Goal: Navigation & Orientation: Understand site structure

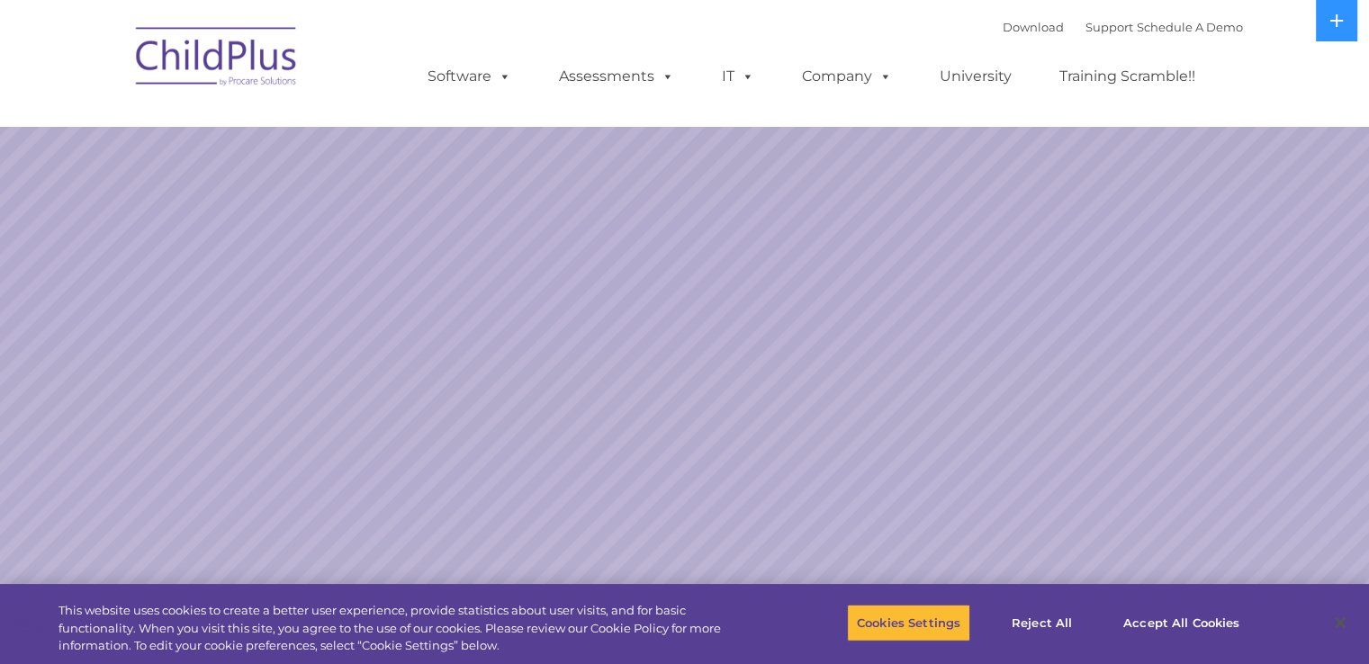
select select "MEDIUM"
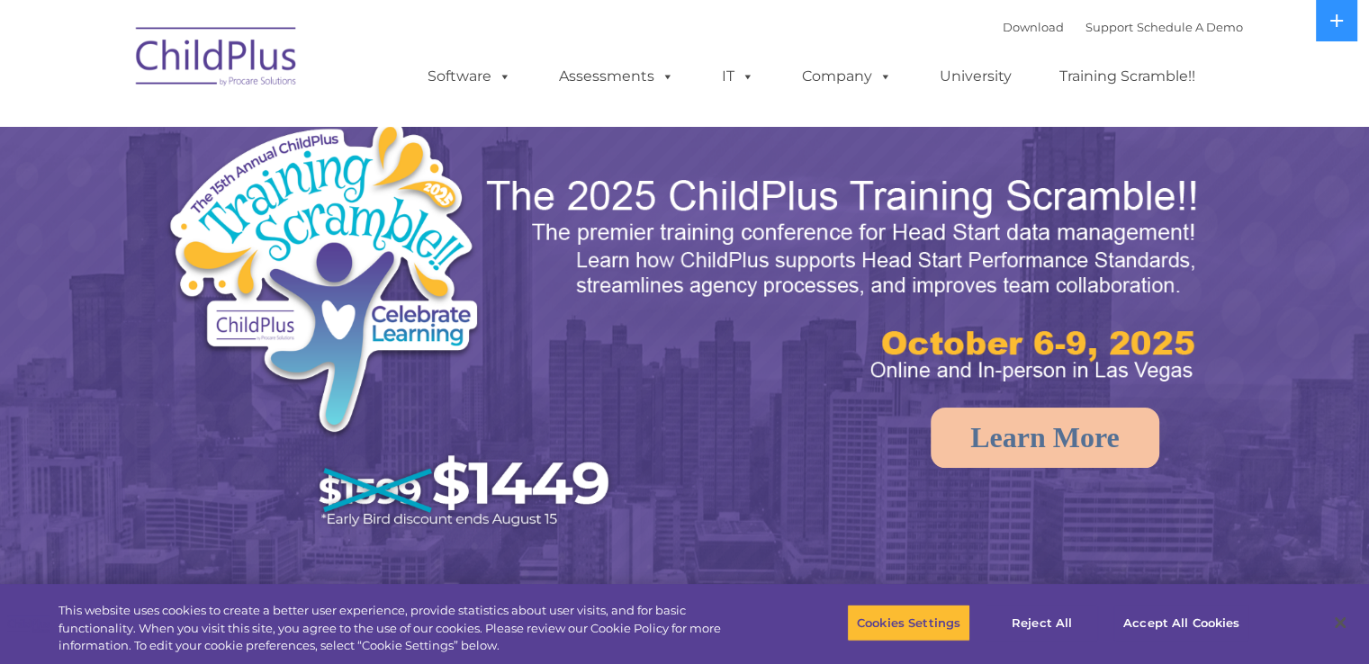
select select "MEDIUM"
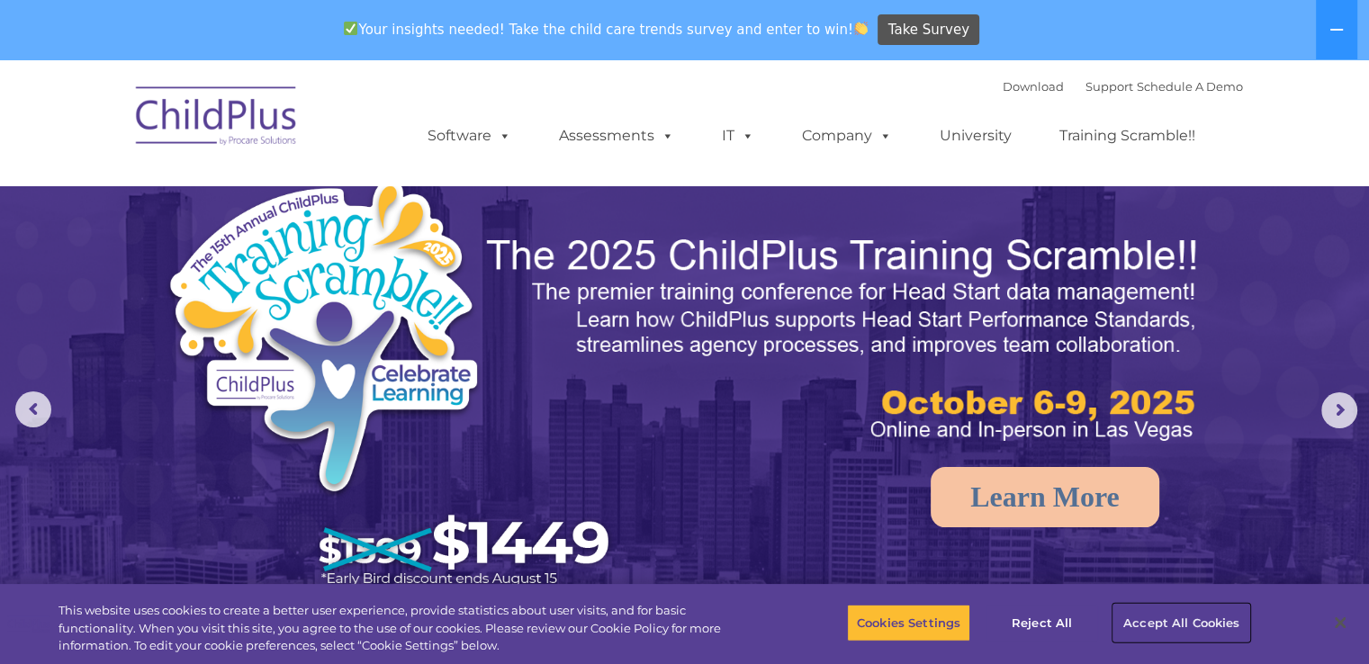
click at [1154, 619] on button "Accept All Cookies" at bounding box center [1181, 623] width 136 height 38
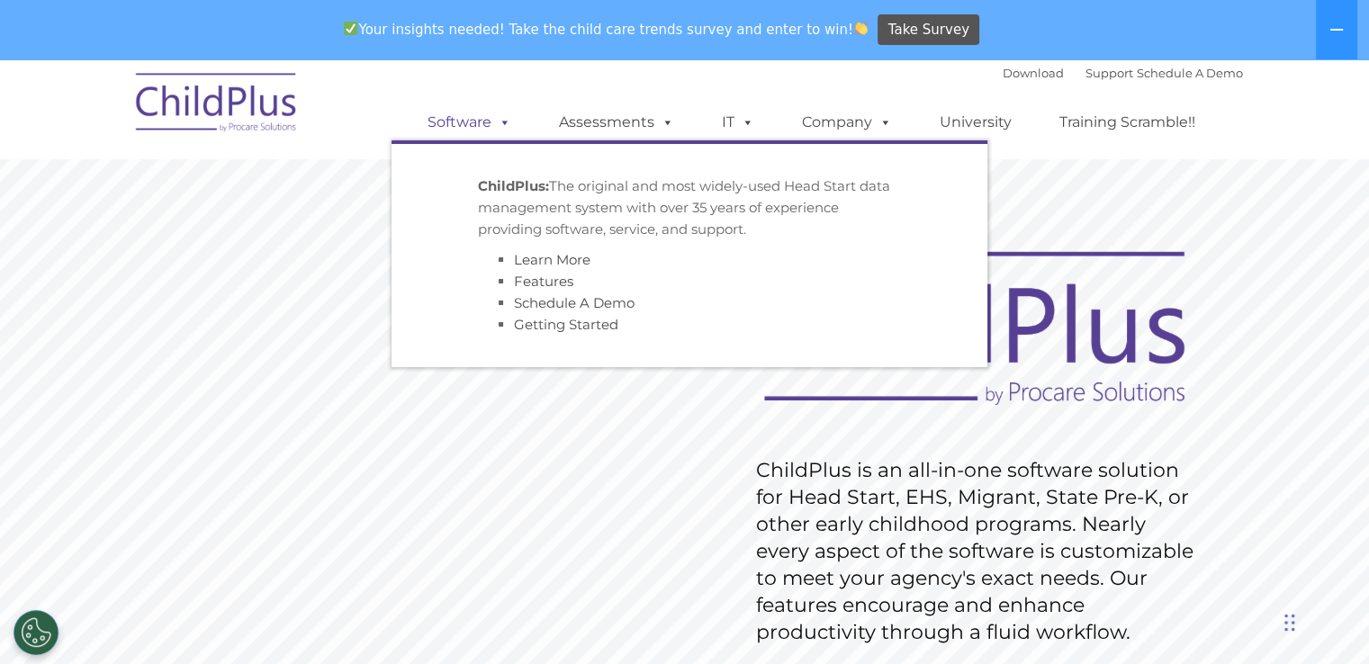
click at [447, 130] on link "Software" at bounding box center [469, 122] width 120 height 36
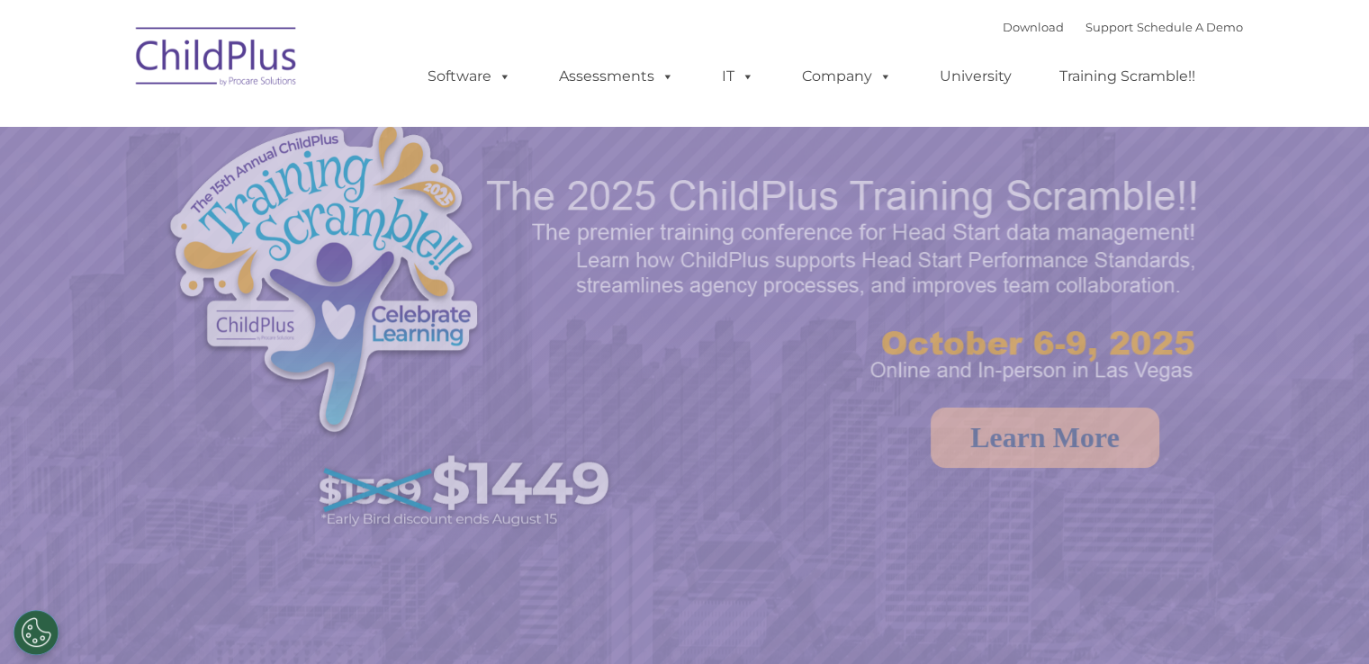
select select "MEDIUM"
